Goal: Feedback & Contribution: Leave review/rating

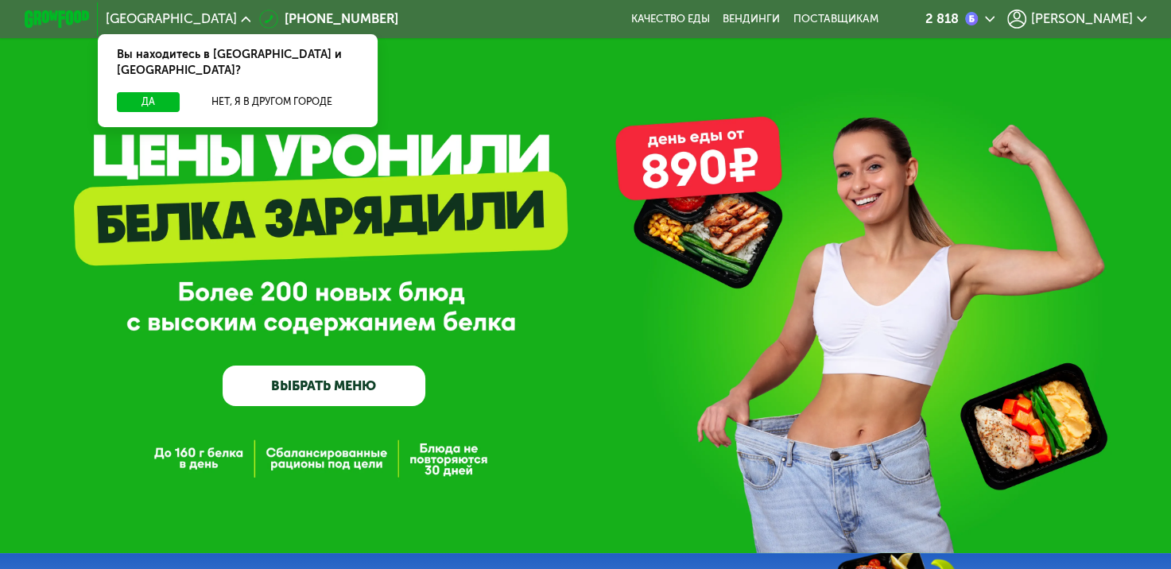
click at [1075, 24] on span "[PERSON_NAME]" at bounding box center [1082, 19] width 102 height 13
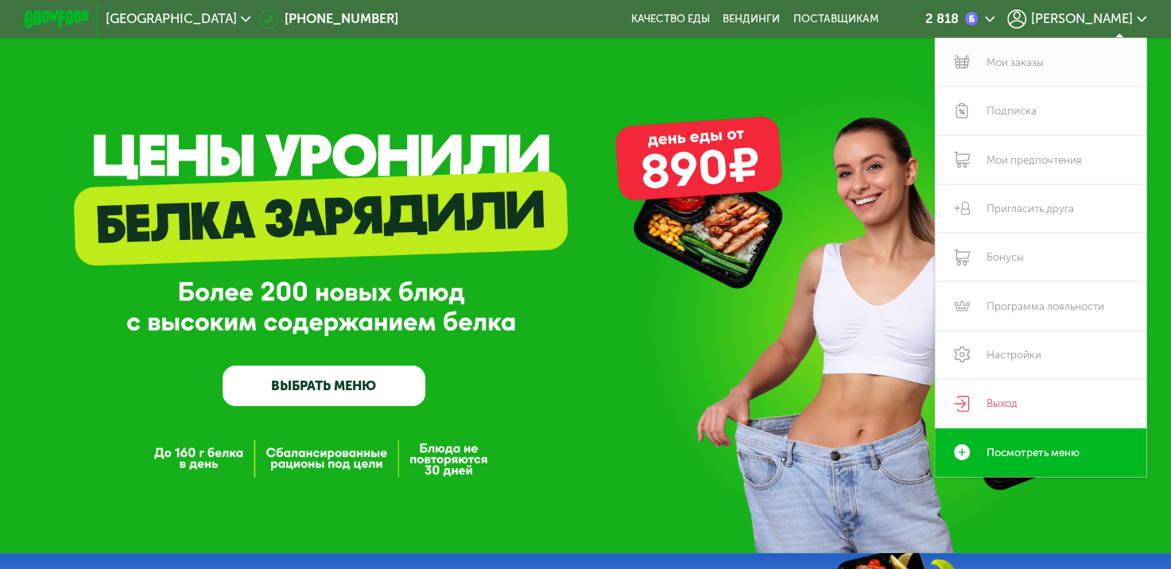
click at [1016, 79] on link "Мои заказы" at bounding box center [1040, 62] width 211 height 48
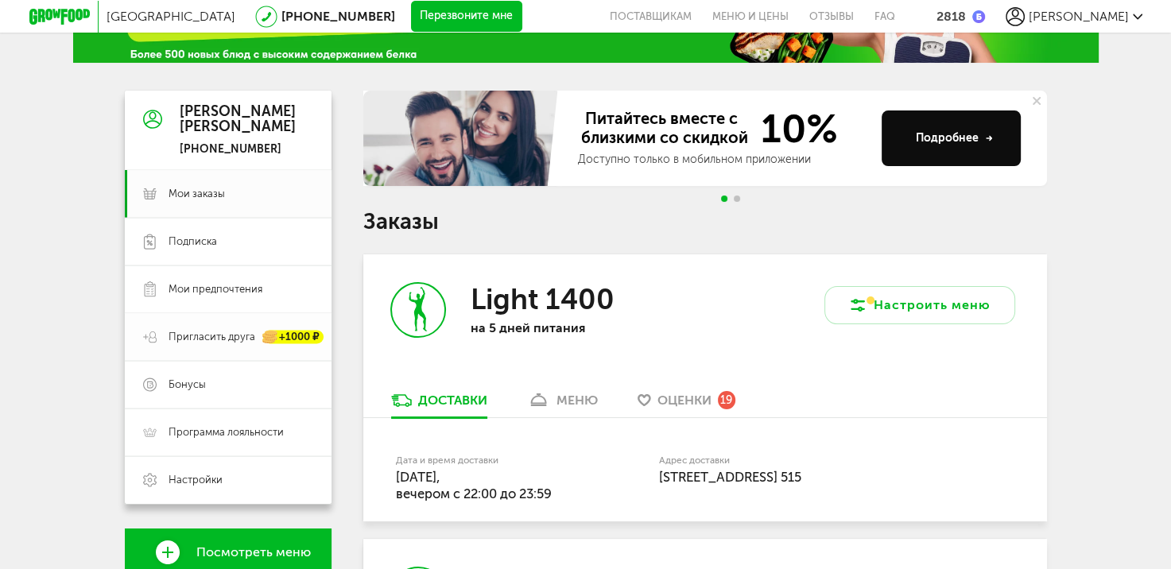
scroll to position [99, 0]
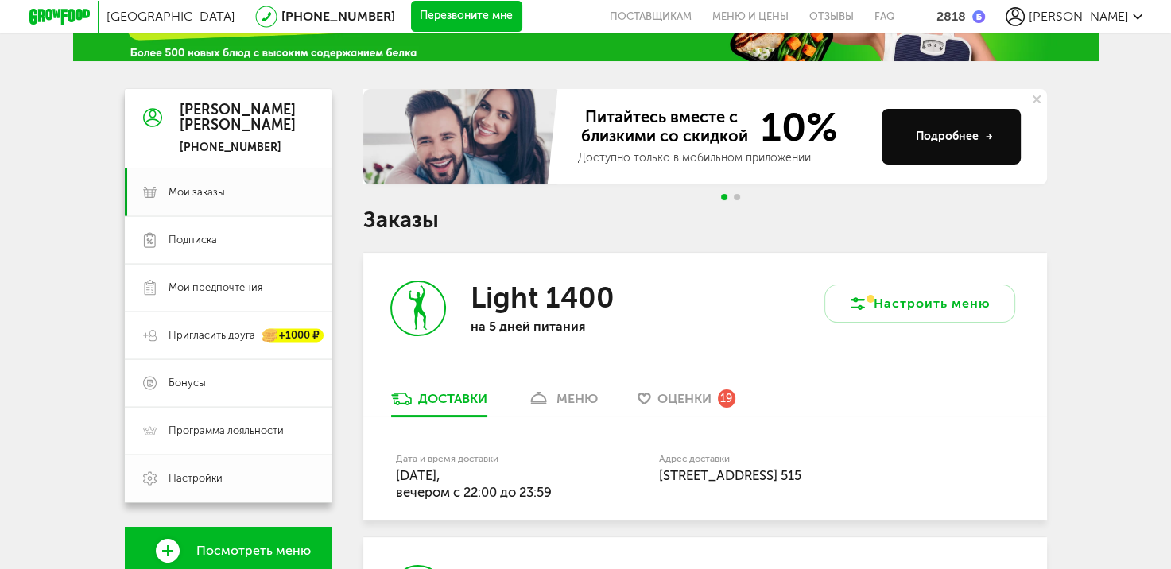
click at [210, 467] on link "Настройки" at bounding box center [228, 479] width 207 height 48
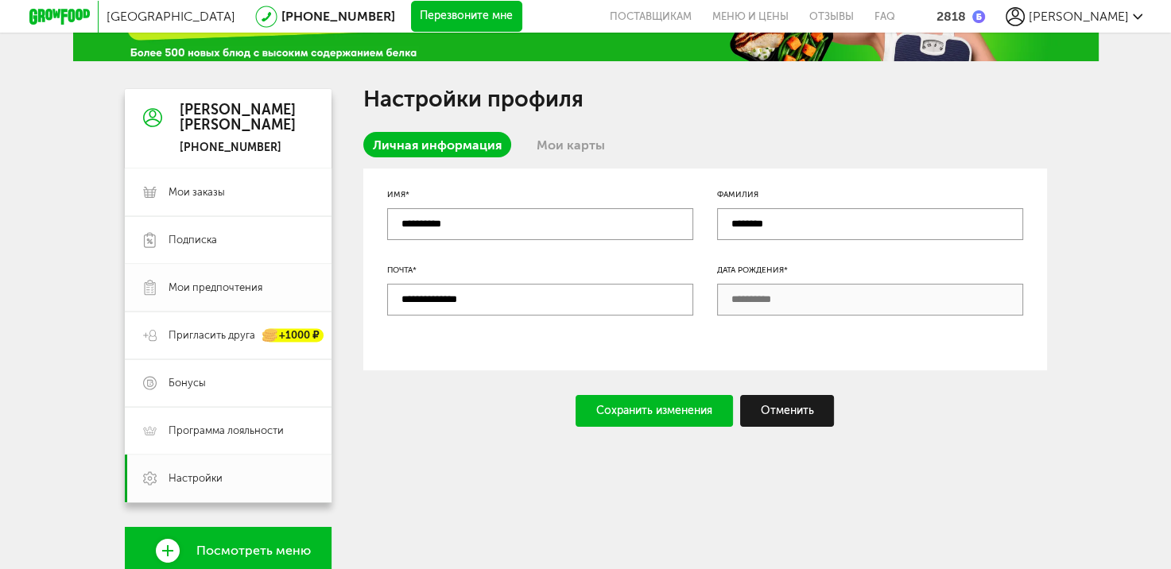
click at [229, 306] on link "Мои предпочтения" at bounding box center [228, 288] width 207 height 48
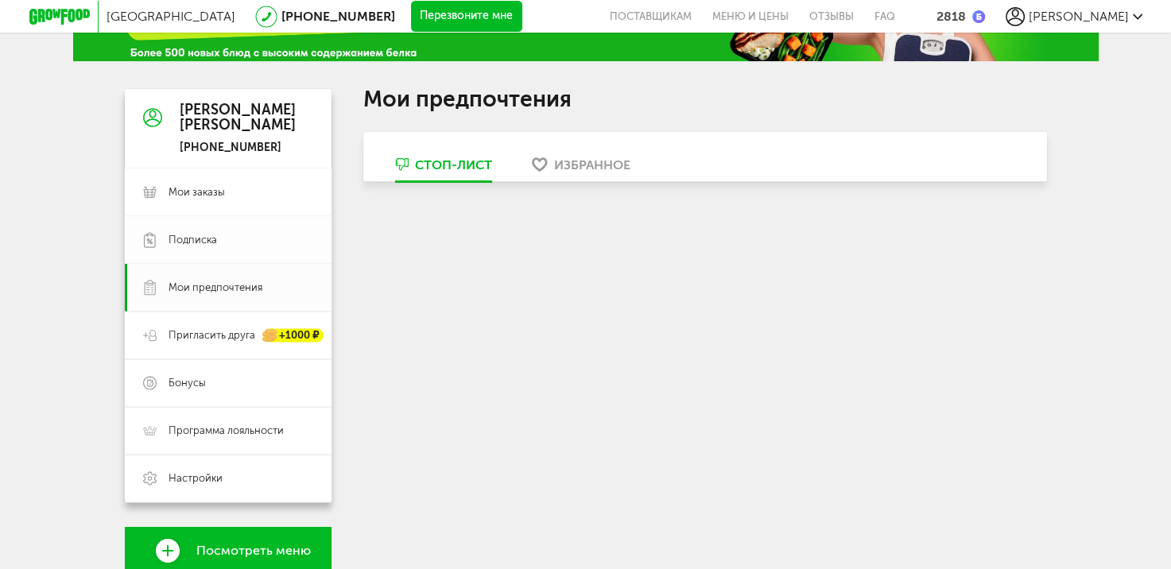
click at [223, 250] on link "Подписка" at bounding box center [228, 240] width 207 height 48
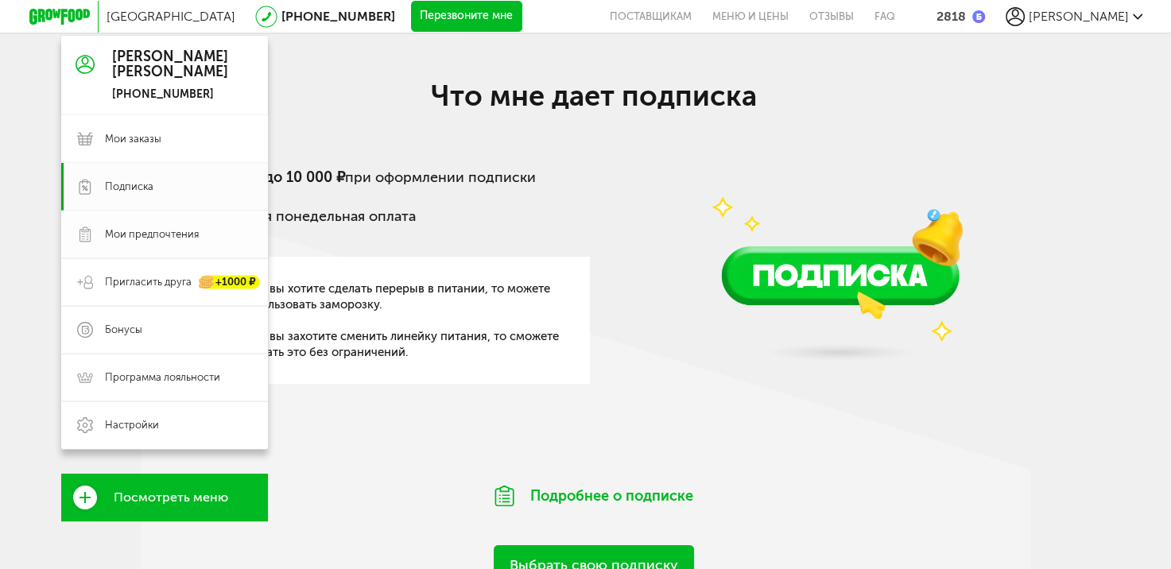
scroll to position [148, 0]
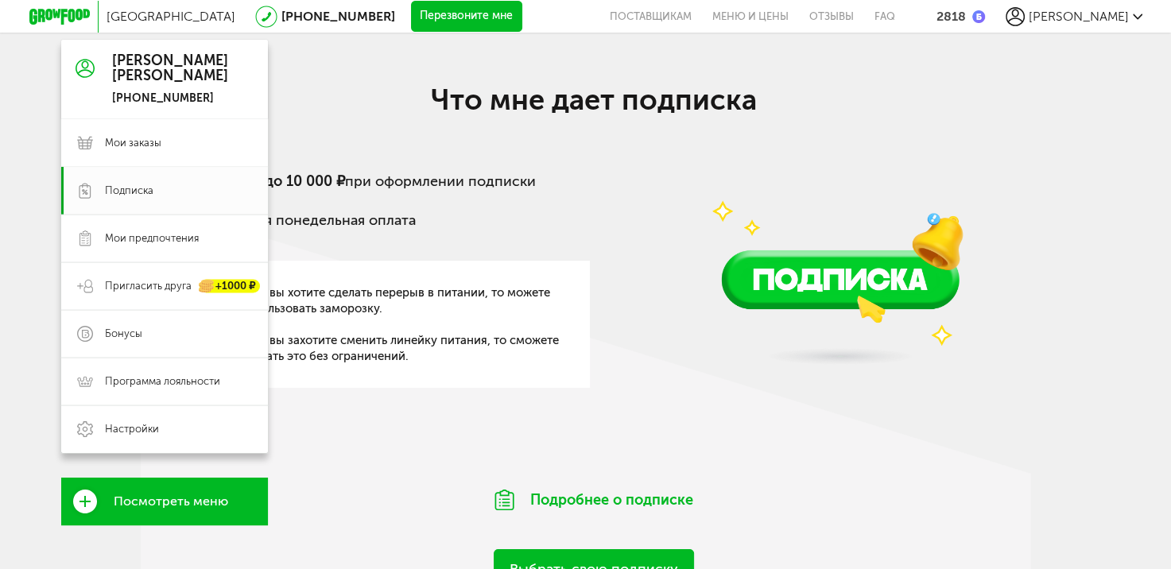
click at [138, 84] on div "[PERSON_NAME] [PHONE_NUMBER]" at bounding box center [170, 79] width 116 height 53
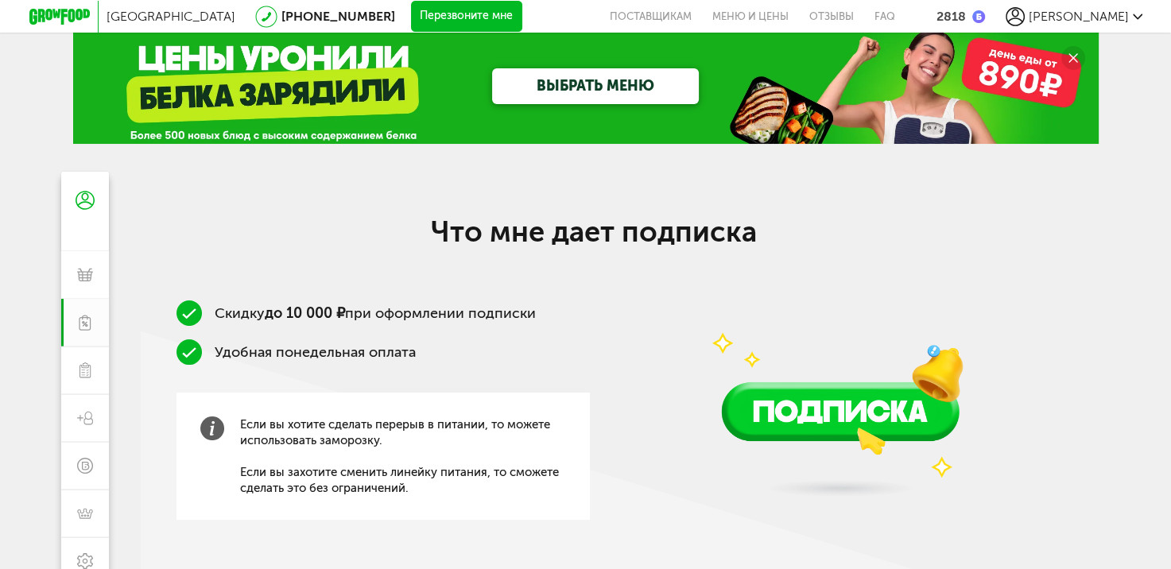
scroll to position [15, 0]
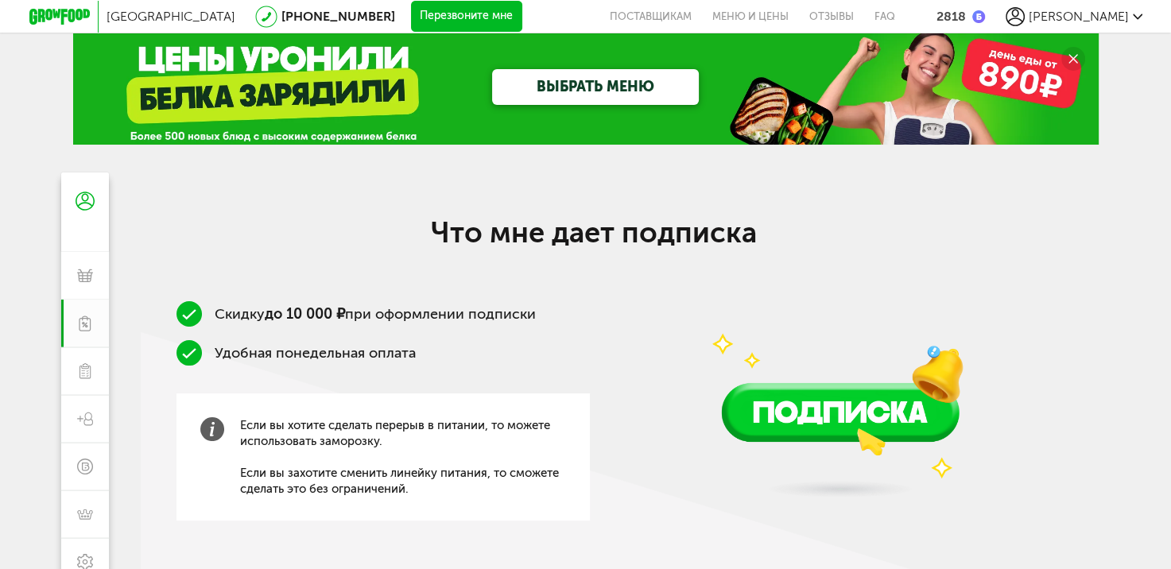
click at [1110, 25] on div "Москва [PHONE_NUMBER] Перезвоните мне поставщикам Меню и цены Отзывы FAQ 2818 […" at bounding box center [585, 16] width 1113 height 33
click at [1110, 17] on span "[PERSON_NAME]" at bounding box center [1079, 16] width 100 height 15
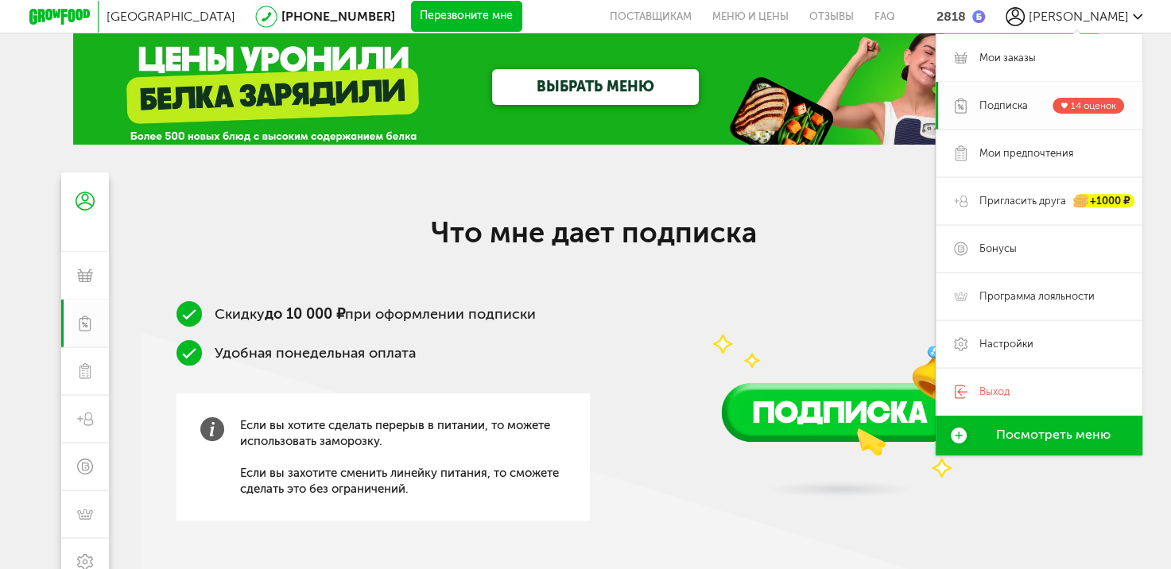
click at [992, 102] on span "Подписка" at bounding box center [1003, 106] width 48 height 14
click at [408, 241] on h2 "Что мне дает подписка" at bounding box center [594, 232] width 636 height 34
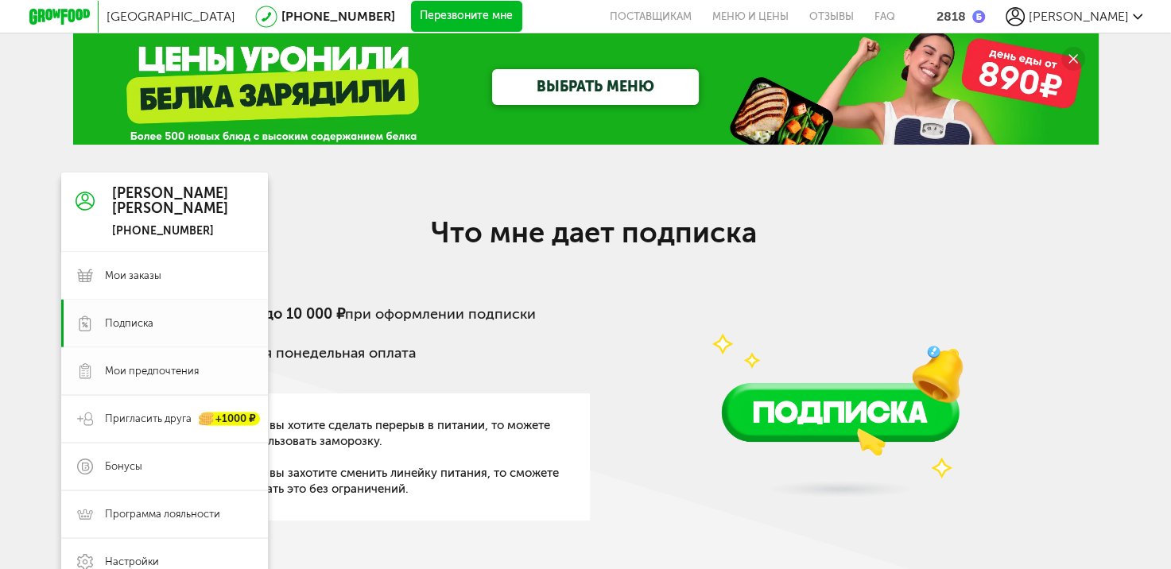
click at [95, 374] on link "Мои предпочтения" at bounding box center [164, 371] width 207 height 48
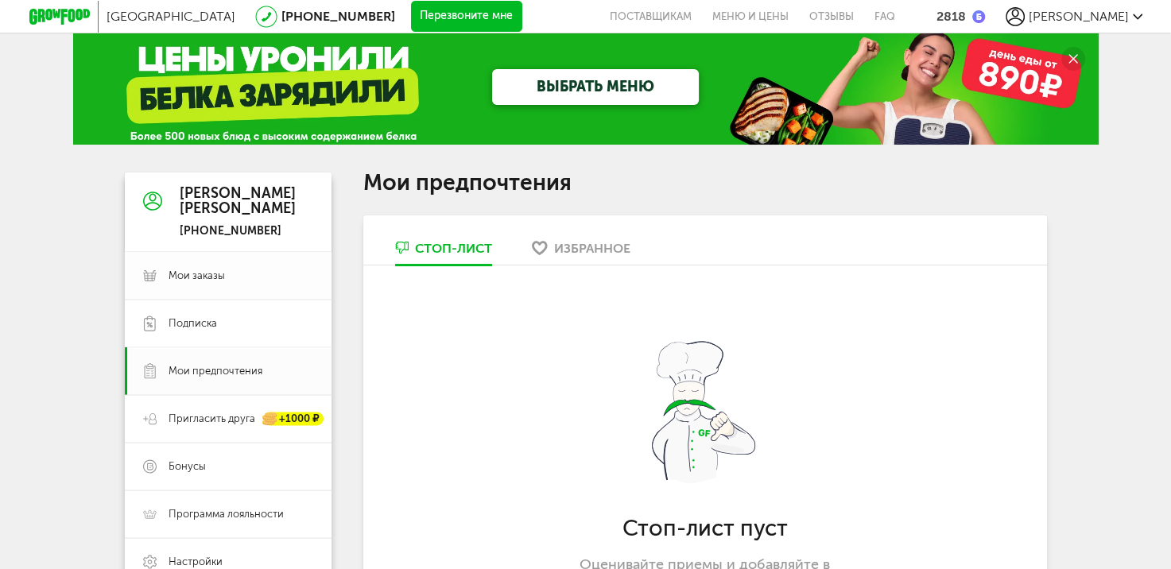
click at [197, 266] on link "Мои заказы" at bounding box center [228, 276] width 207 height 48
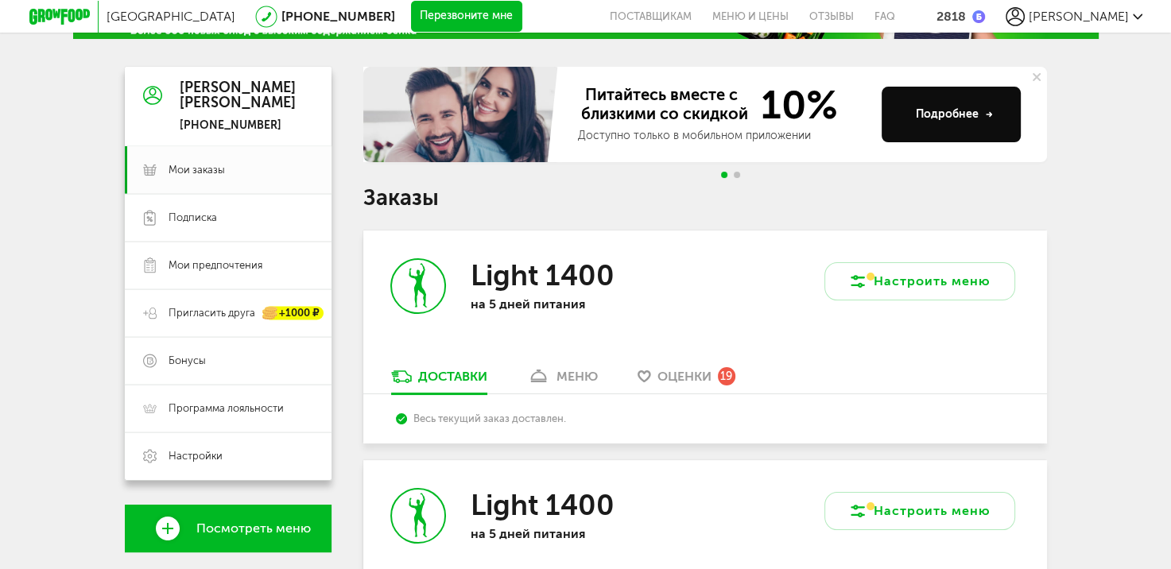
scroll to position [124, 0]
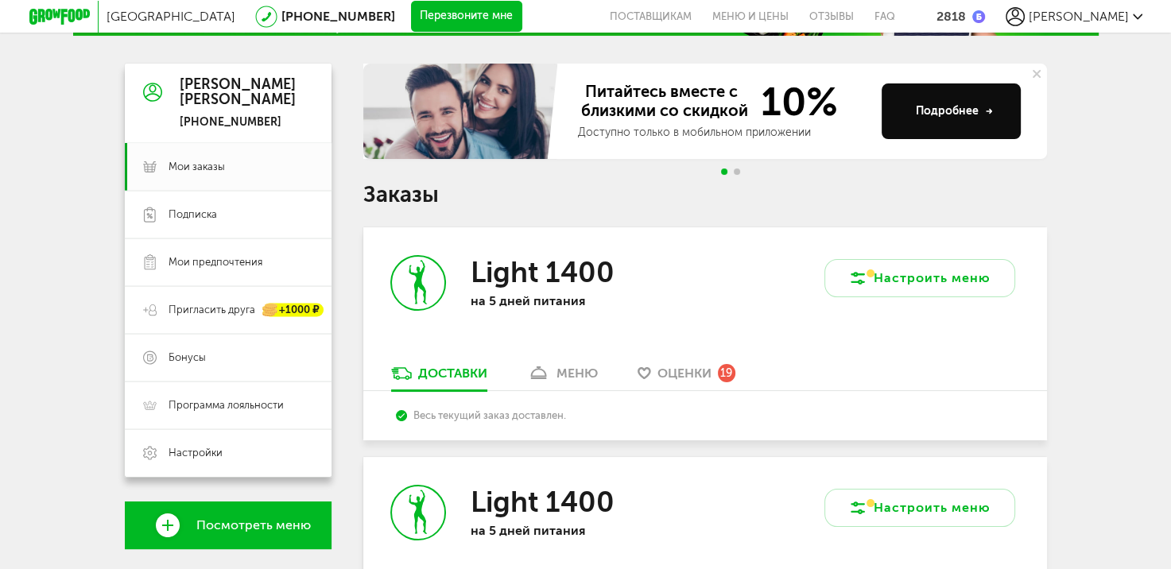
click at [703, 362] on div "Light 1400 на 5 дней питания" at bounding box center [534, 296] width 342 height 138
click at [696, 372] on span "Оценки" at bounding box center [684, 373] width 54 height 15
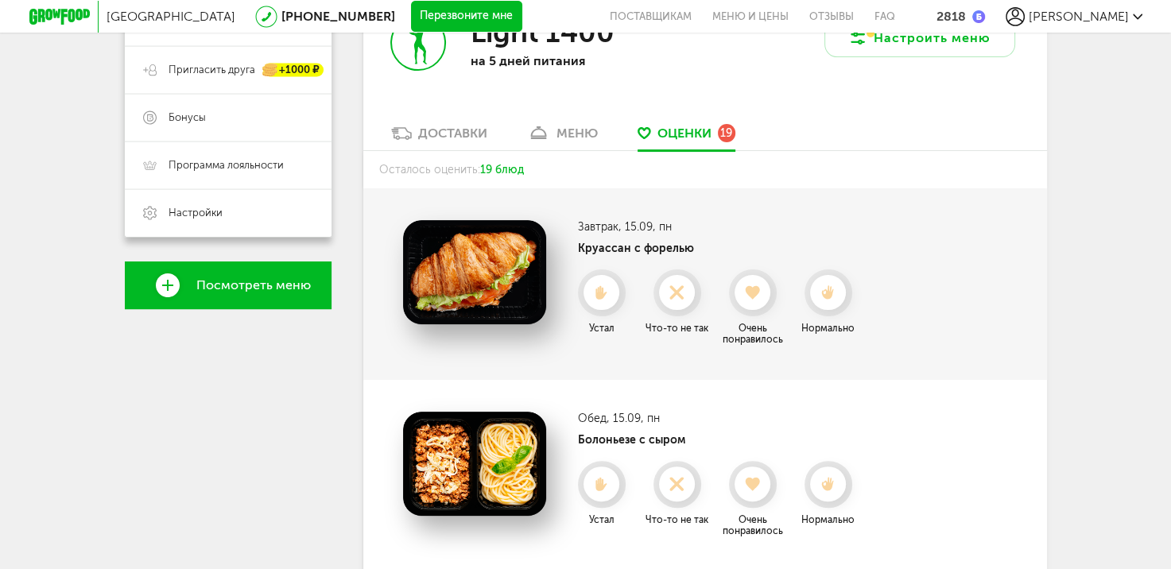
scroll to position [363, 0]
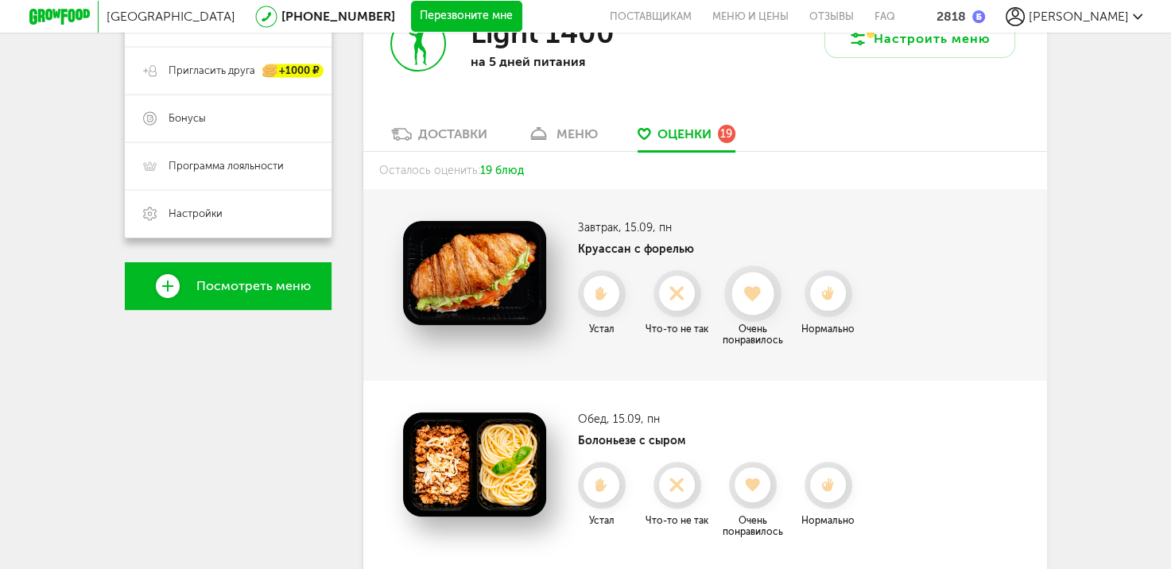
click at [751, 295] on use at bounding box center [752, 293] width 17 height 16
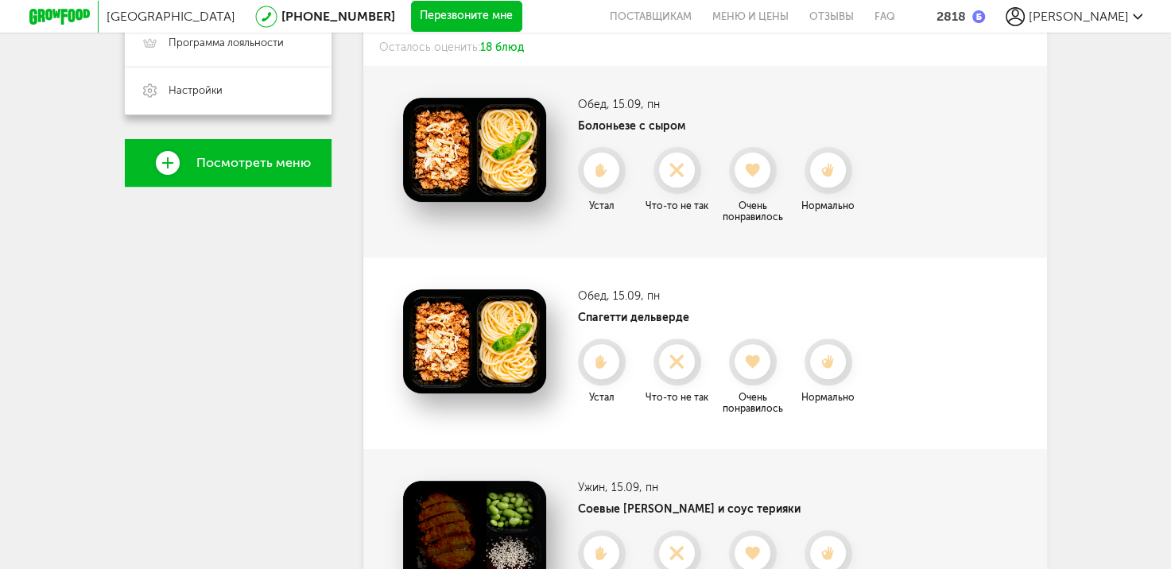
scroll to position [487, 0]
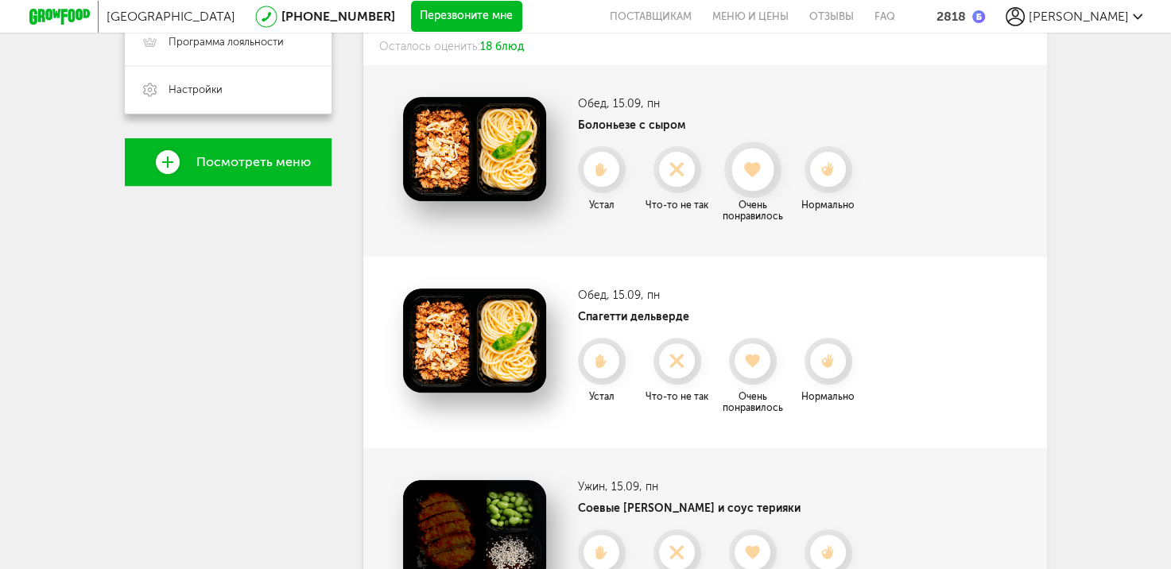
click at [755, 166] on use at bounding box center [752, 169] width 17 height 16
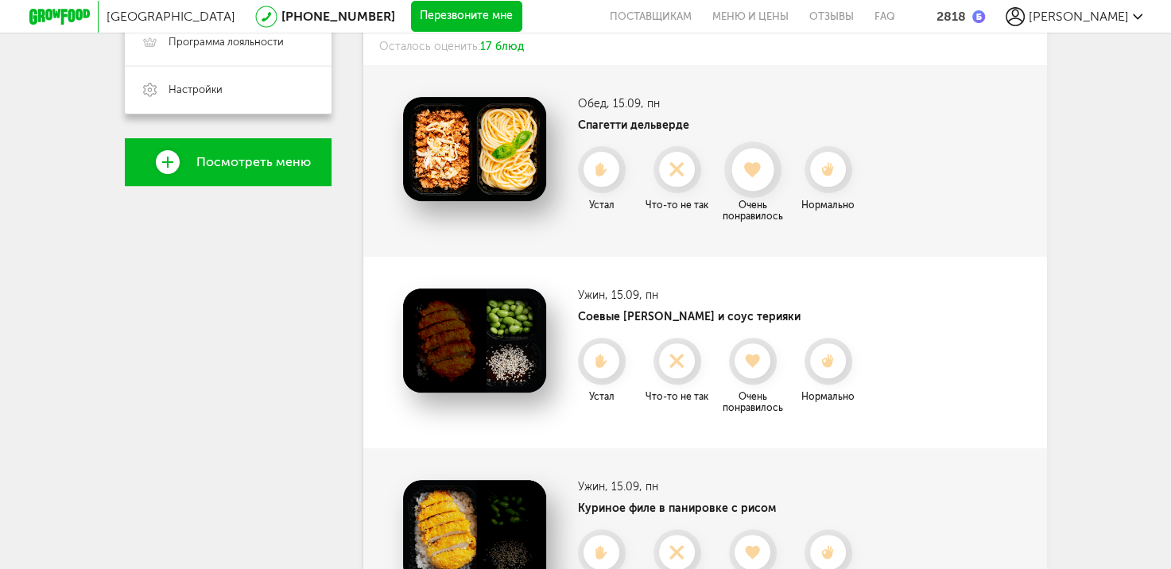
click at [750, 183] on div at bounding box center [752, 170] width 42 height 42
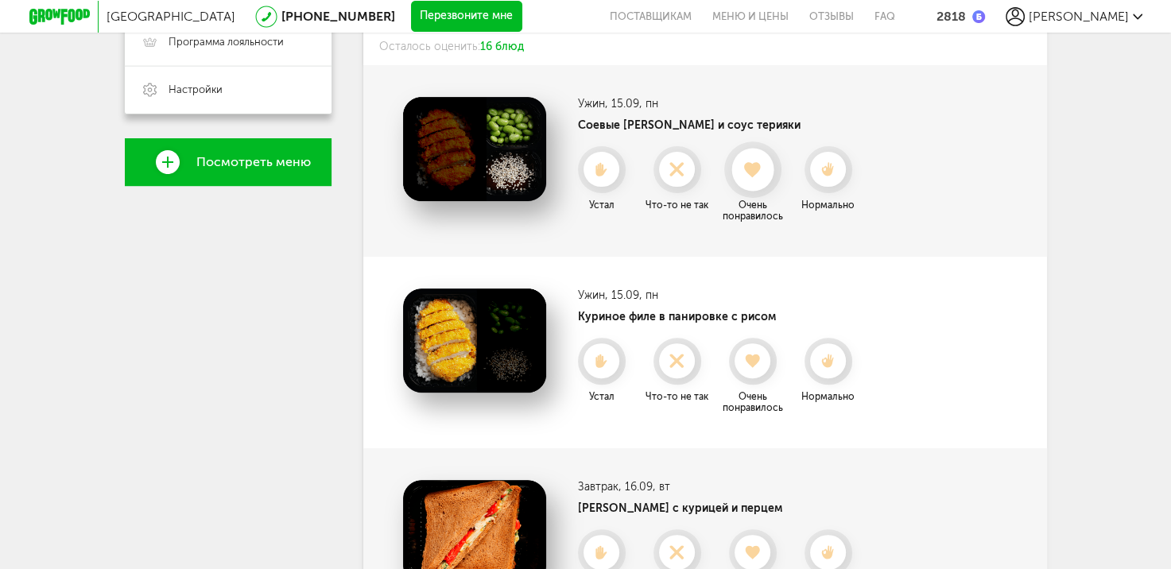
click at [760, 171] on icon at bounding box center [752, 169] width 42 height 17
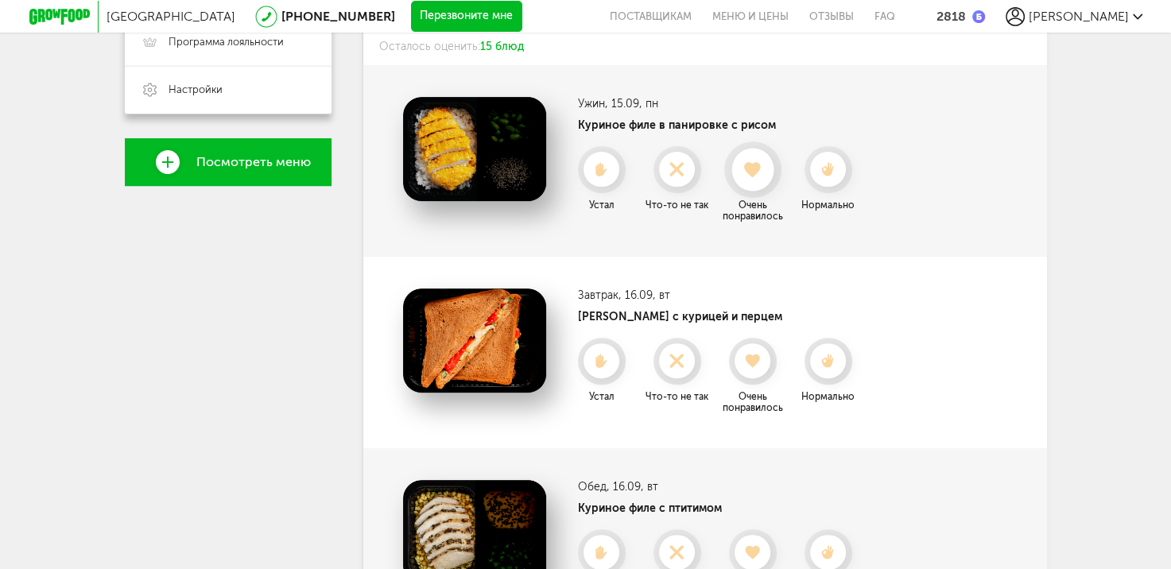
click at [765, 172] on icon at bounding box center [752, 169] width 42 height 17
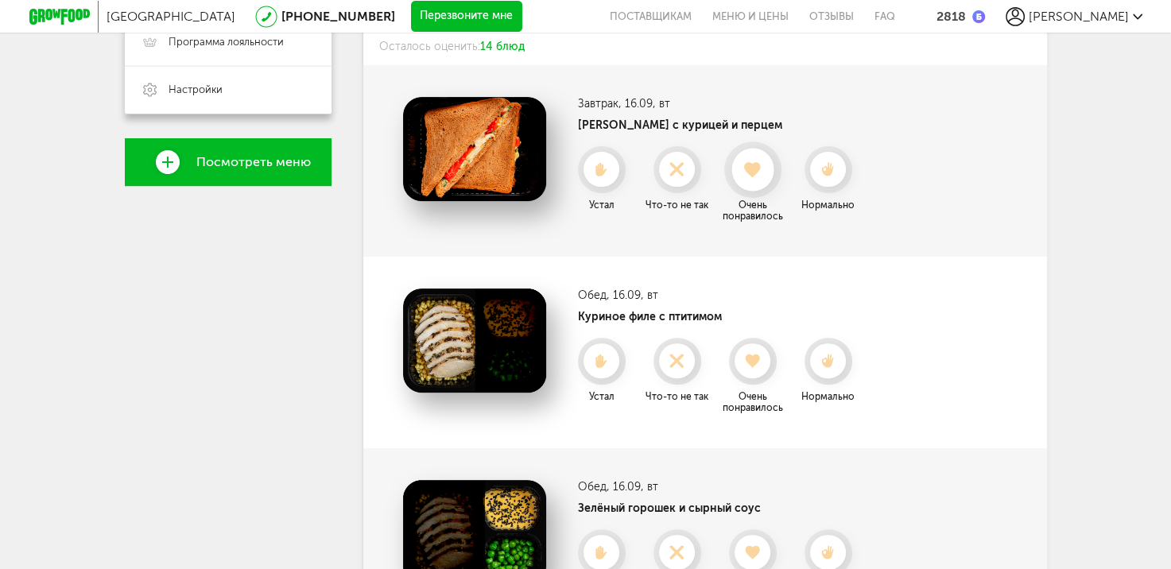
click at [749, 172] on use at bounding box center [752, 169] width 17 height 16
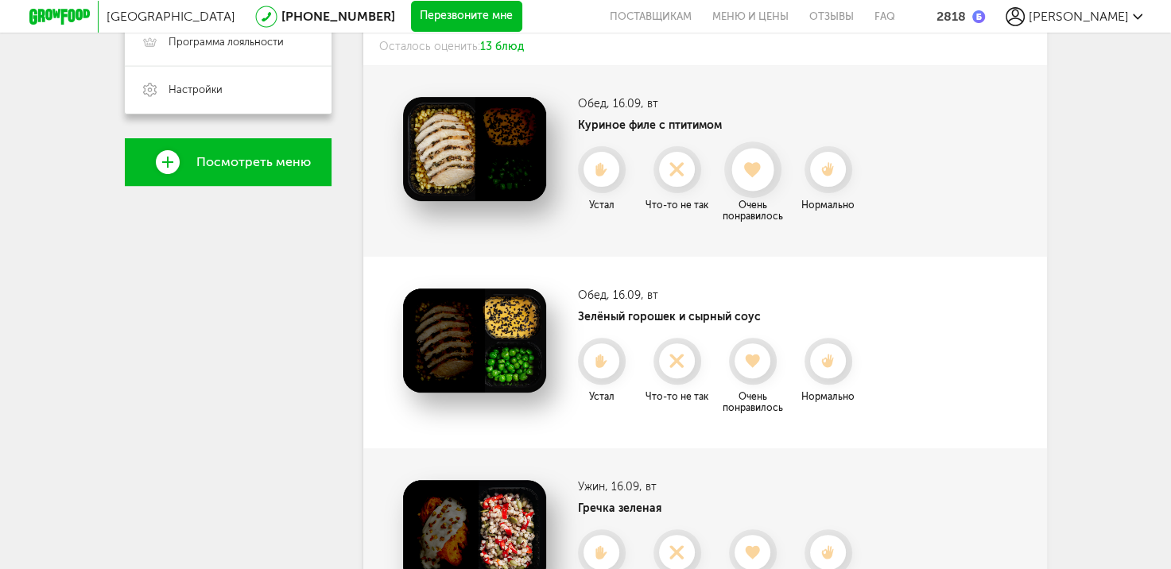
click at [750, 167] on use at bounding box center [752, 169] width 17 height 16
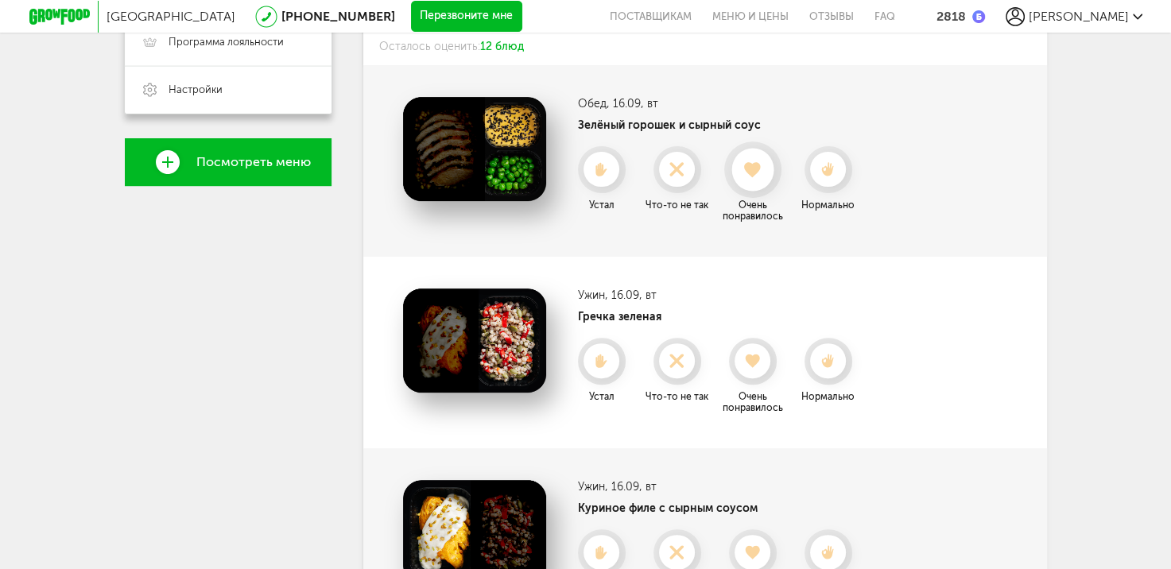
click at [752, 176] on icon at bounding box center [752, 169] width 42 height 17
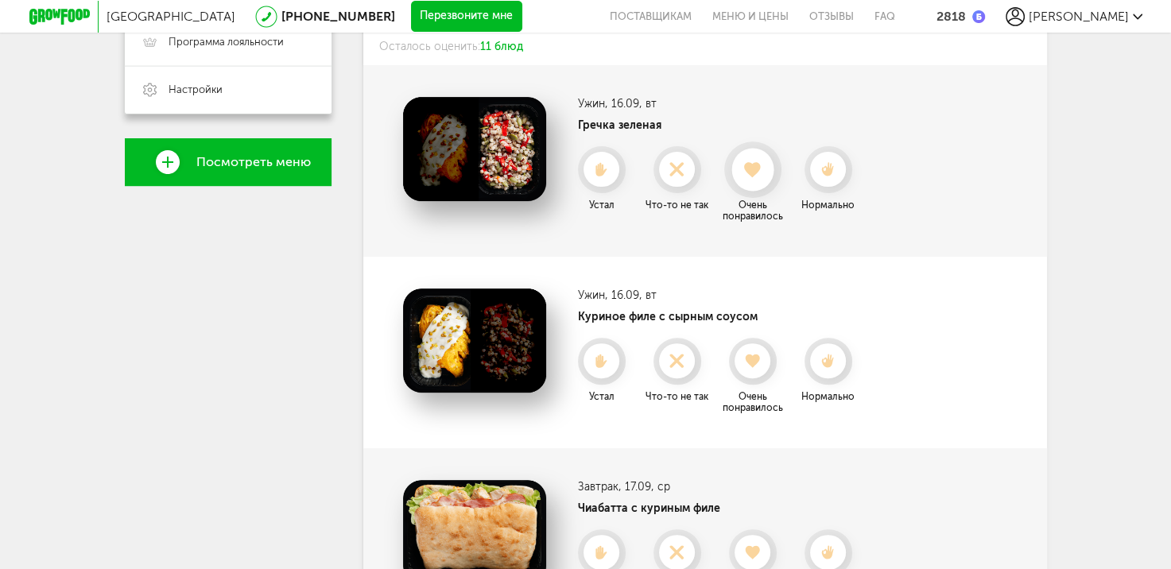
click at [757, 181] on div at bounding box center [752, 170] width 42 height 42
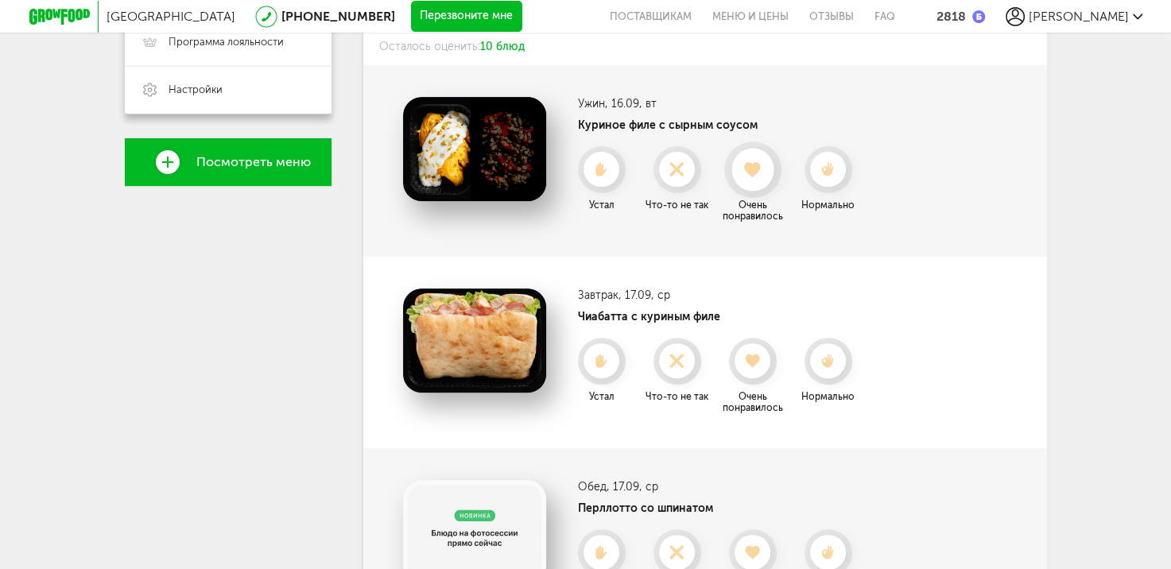
click at [760, 172] on icon at bounding box center [752, 169] width 42 height 17
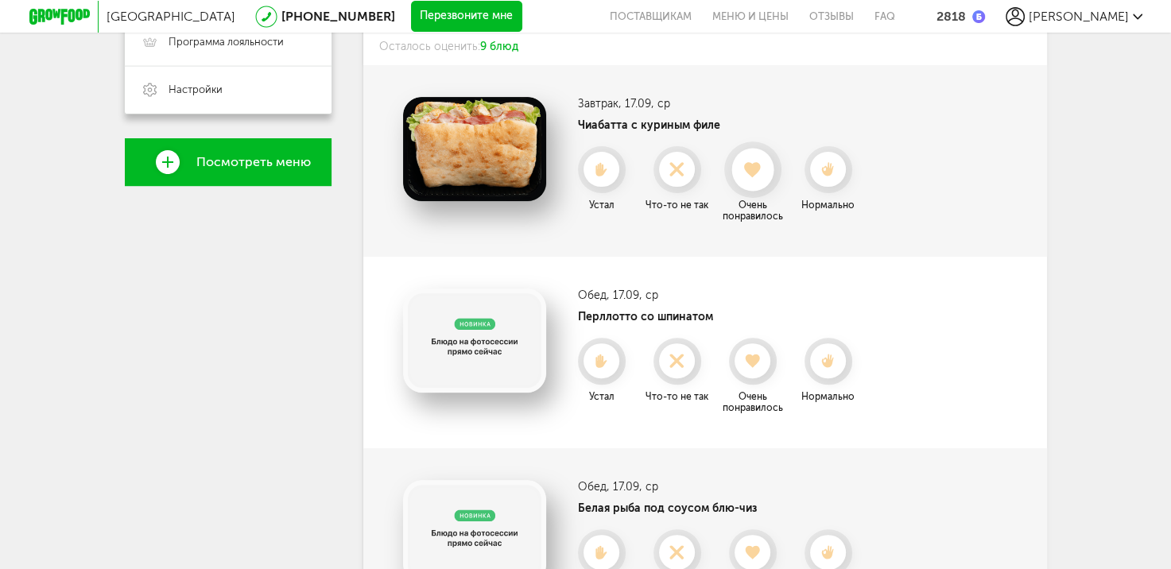
click at [755, 176] on icon at bounding box center [752, 169] width 42 height 17
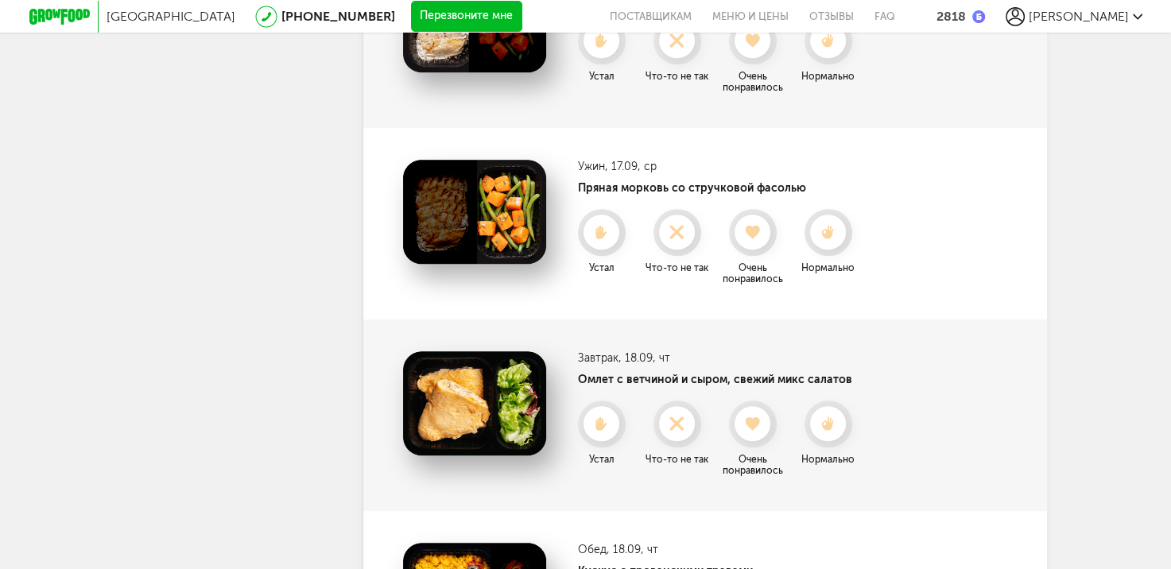
scroll to position [1001, 0]
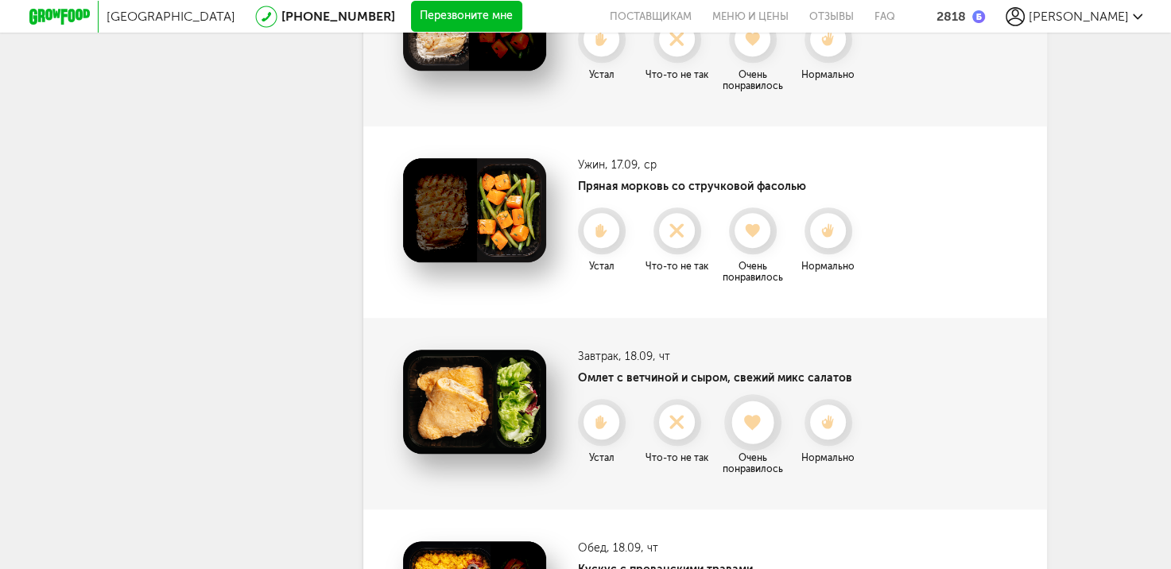
click at [752, 440] on div at bounding box center [752, 422] width 42 height 42
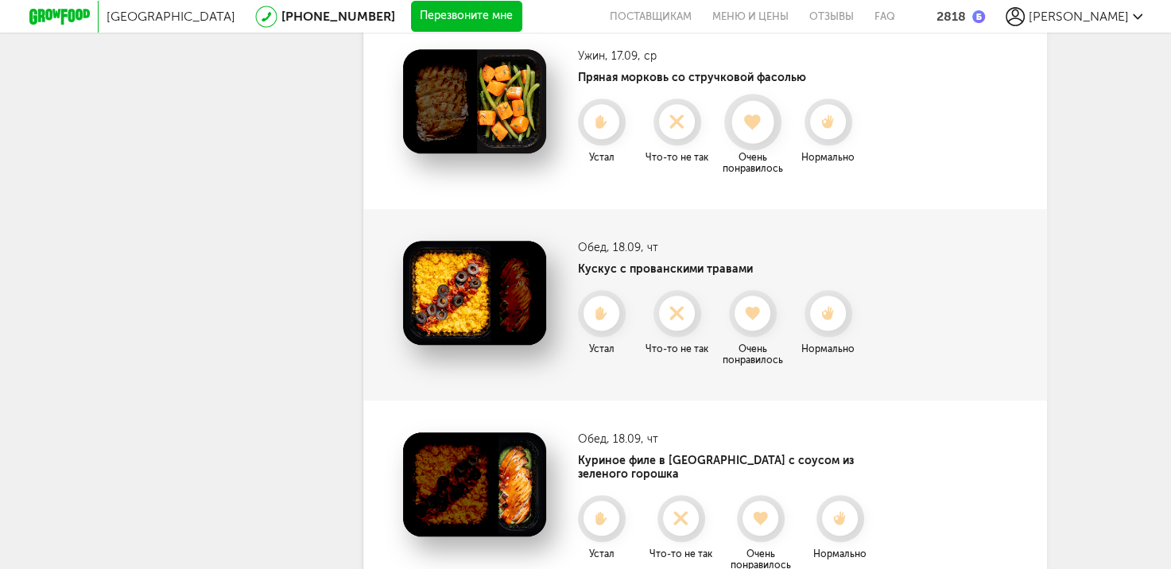
scroll to position [1109, 0]
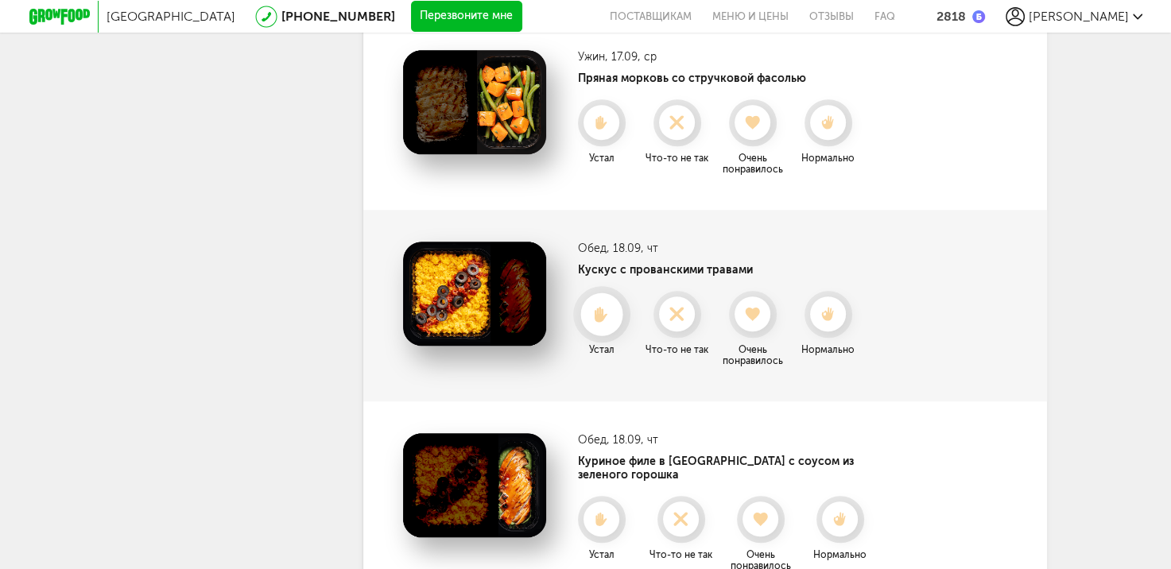
click at [606, 315] on use at bounding box center [602, 314] width 14 height 16
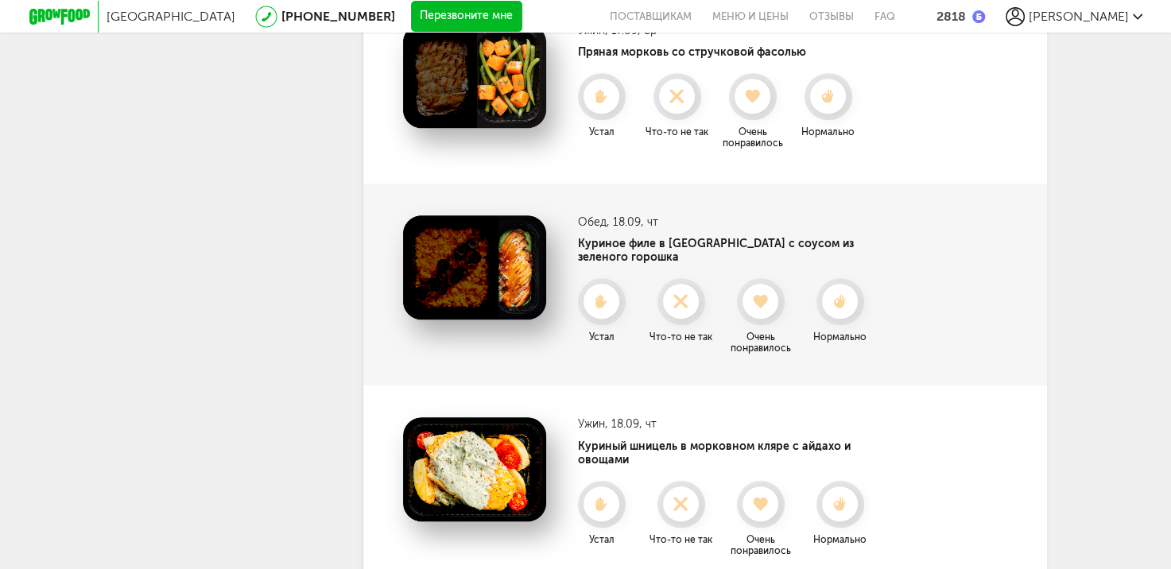
scroll to position [1136, 0]
click at [764, 299] on div at bounding box center [760, 301] width 42 height 42
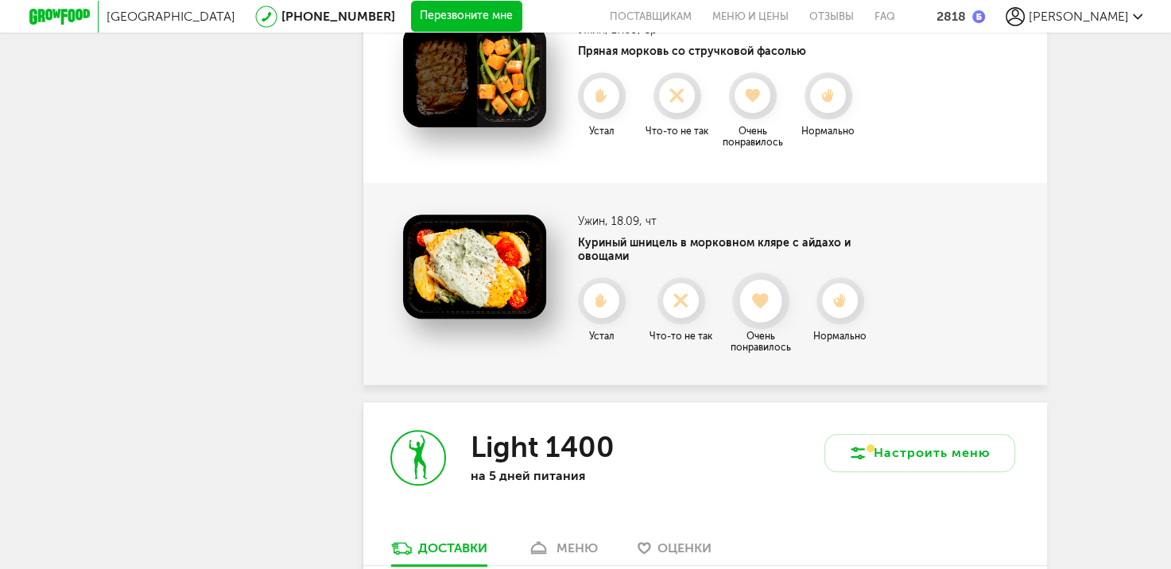
click at [771, 293] on icon at bounding box center [760, 301] width 42 height 17
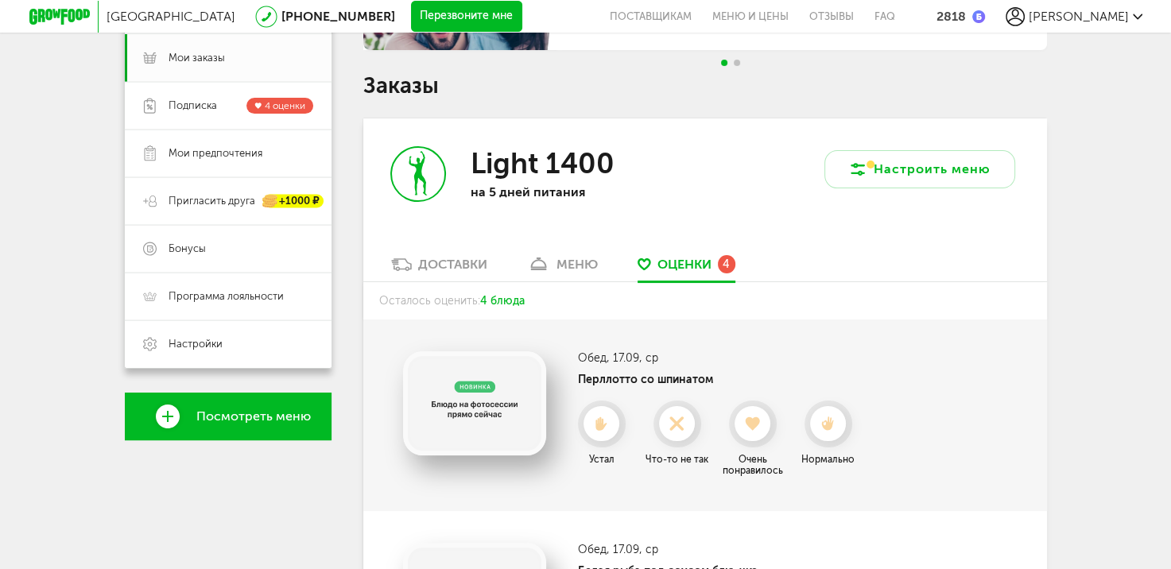
scroll to position [155, 0]
